Goal: Book appointment/travel/reservation

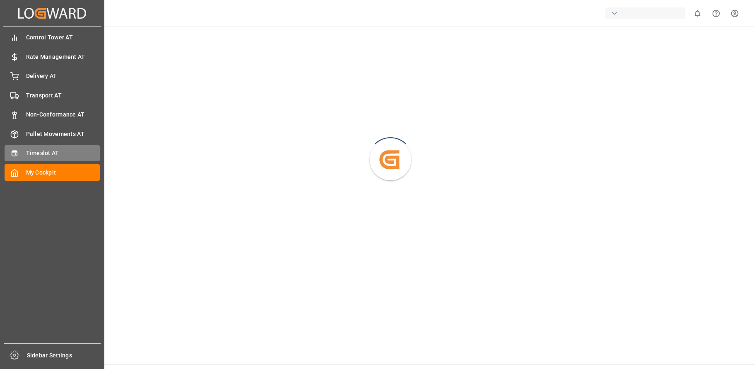
click at [24, 151] on div "Timeslot AT Timeslot AT" at bounding box center [52, 153] width 95 height 16
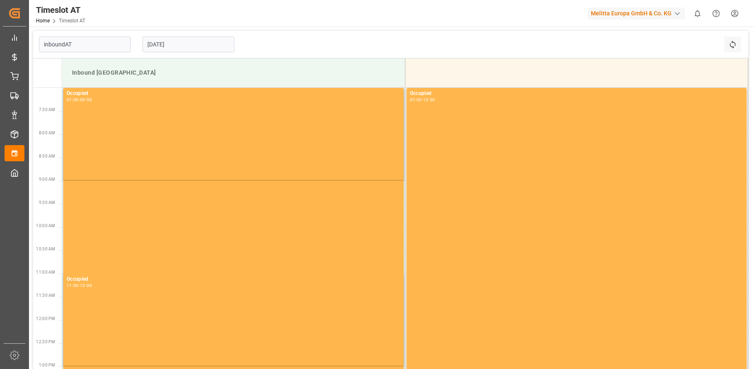
type input "Inbound AT"
click at [173, 43] on input "[DATE]" at bounding box center [188, 44] width 92 height 16
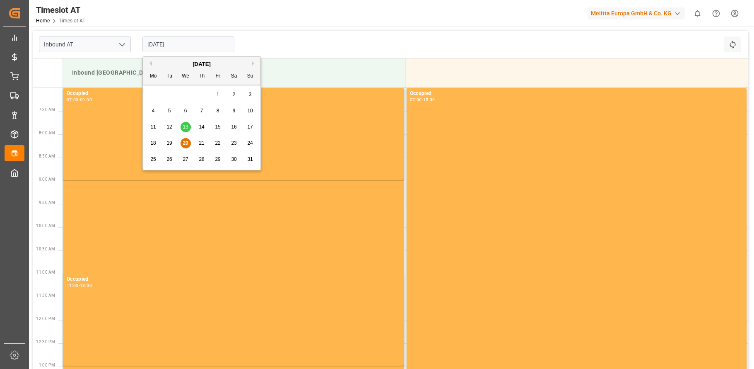
click at [219, 158] on span "29" at bounding box center [217, 159] width 5 height 6
type input "[DATE]"
